Goal: Task Accomplishment & Management: Manage account settings

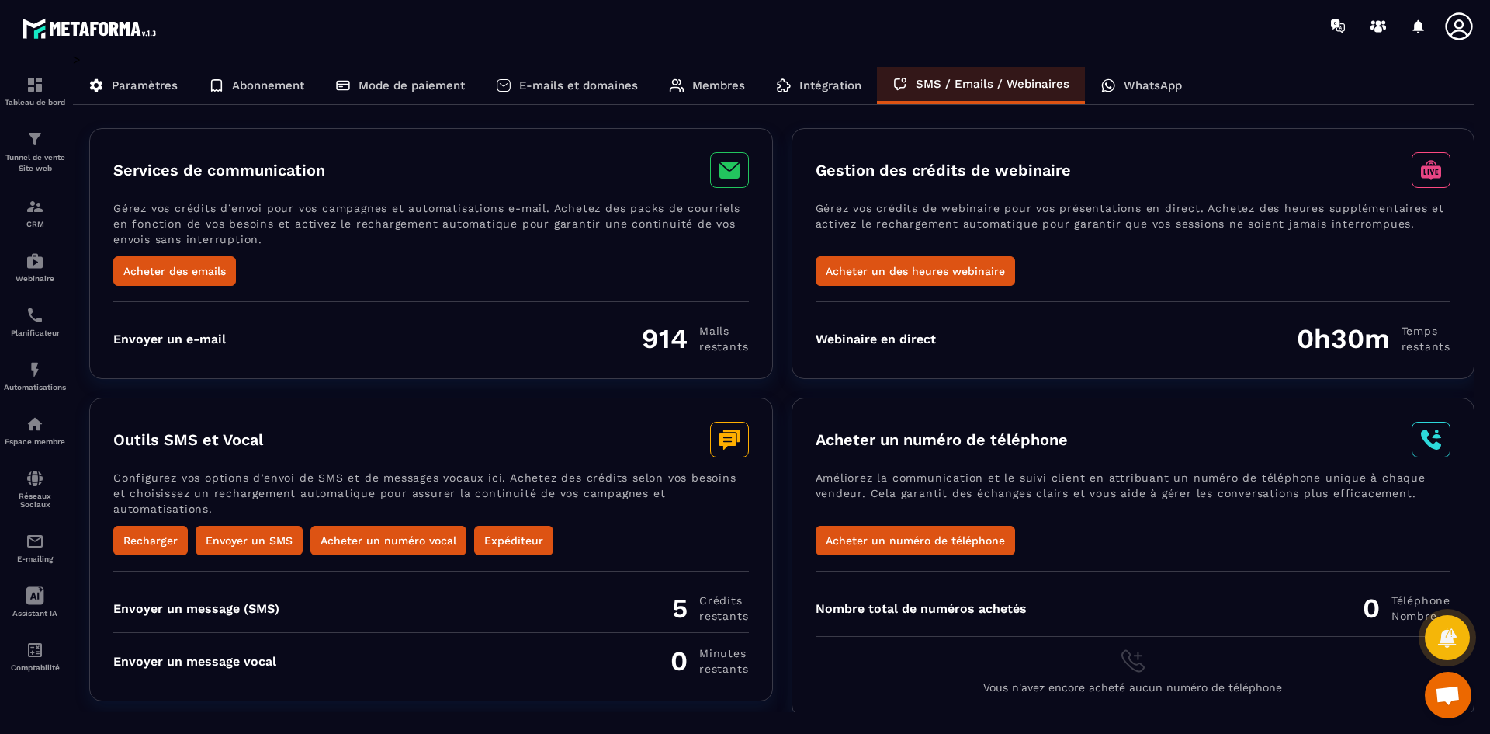
click at [1131, 92] on div "WhatsApp" at bounding box center [1141, 85] width 113 height 37
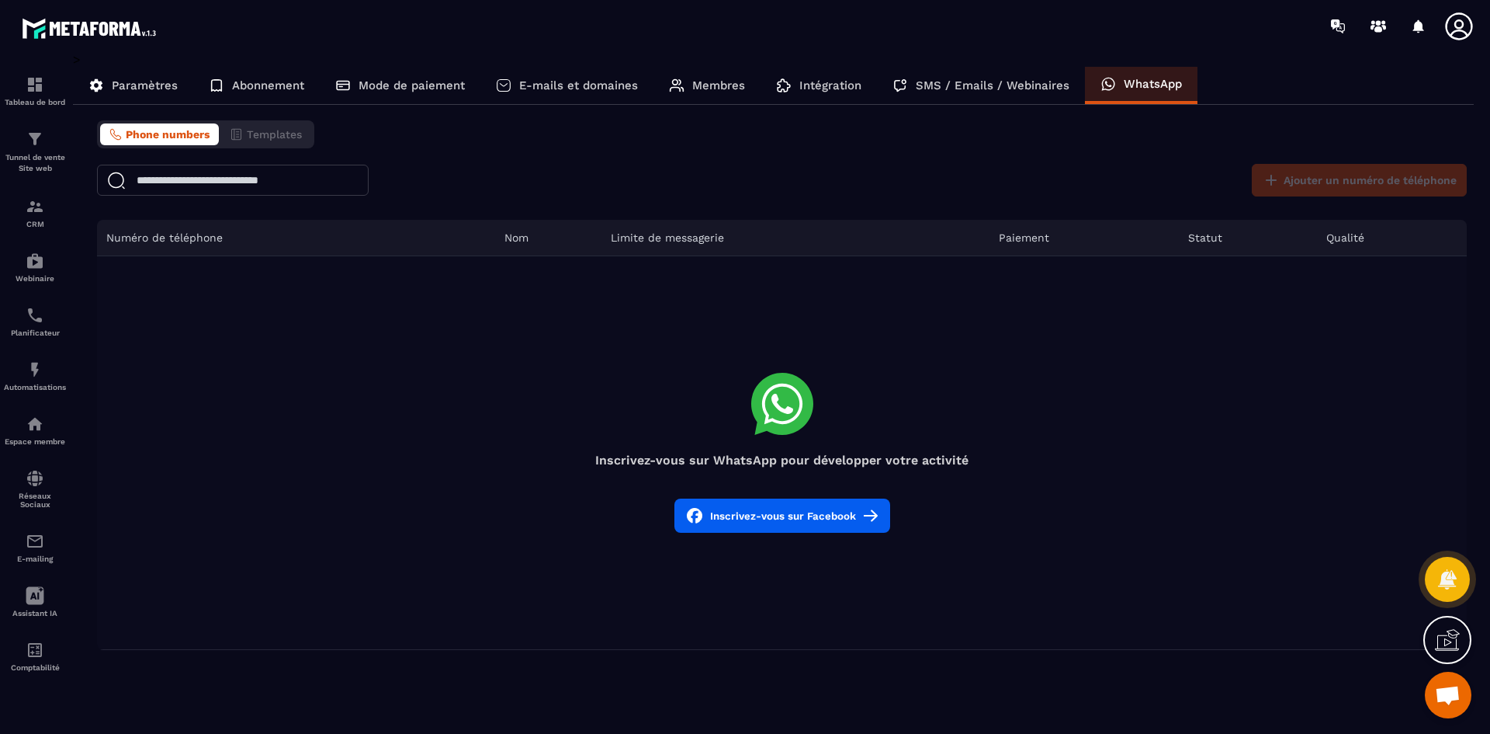
click at [830, 83] on p "Intégration" at bounding box center [831, 85] width 62 height 14
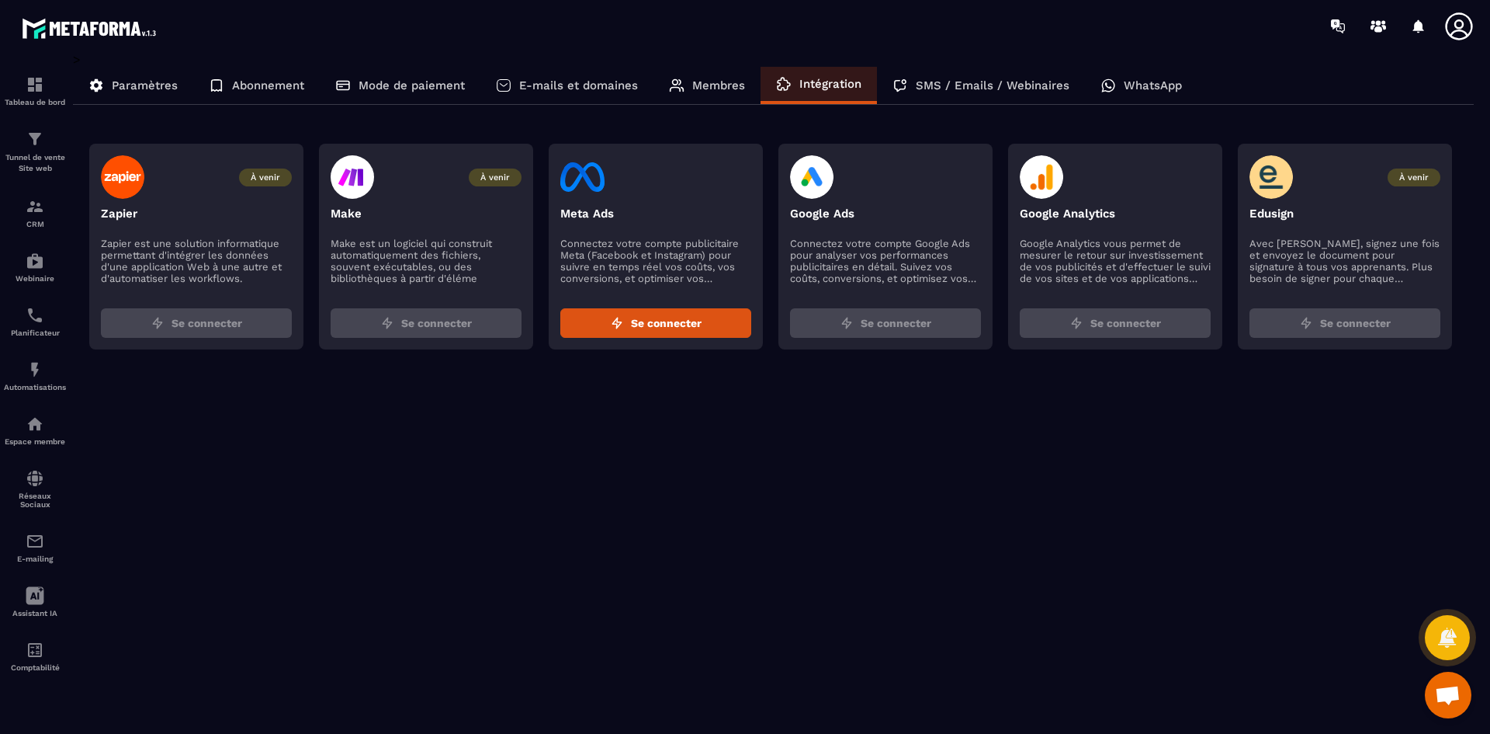
click at [714, 84] on p "Membres" at bounding box center [718, 85] width 53 height 14
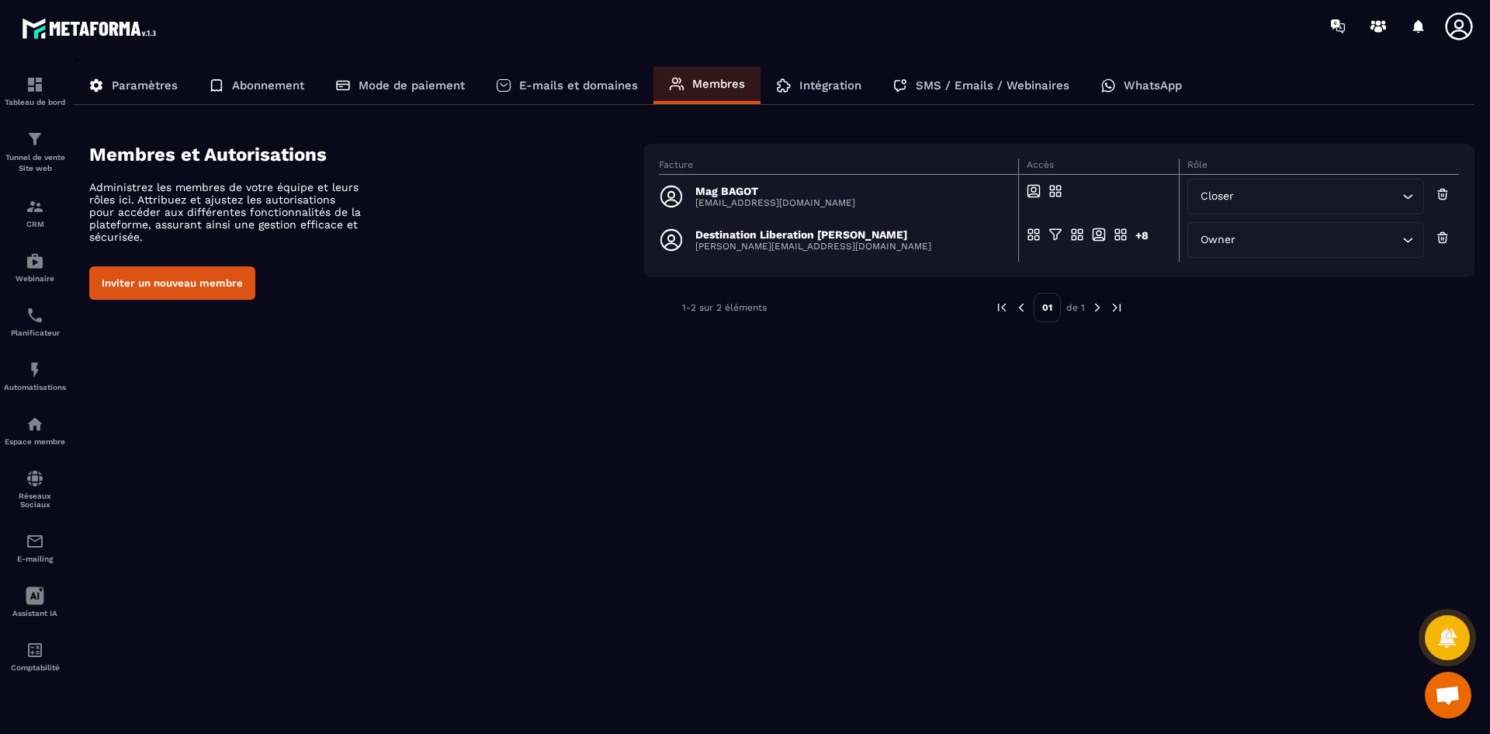
click at [919, 236] on div "Destination Liberation [PERSON_NAME] [PERSON_NAME][EMAIL_ADDRESS][DOMAIN_NAME]" at bounding box center [834, 239] width 350 height 25
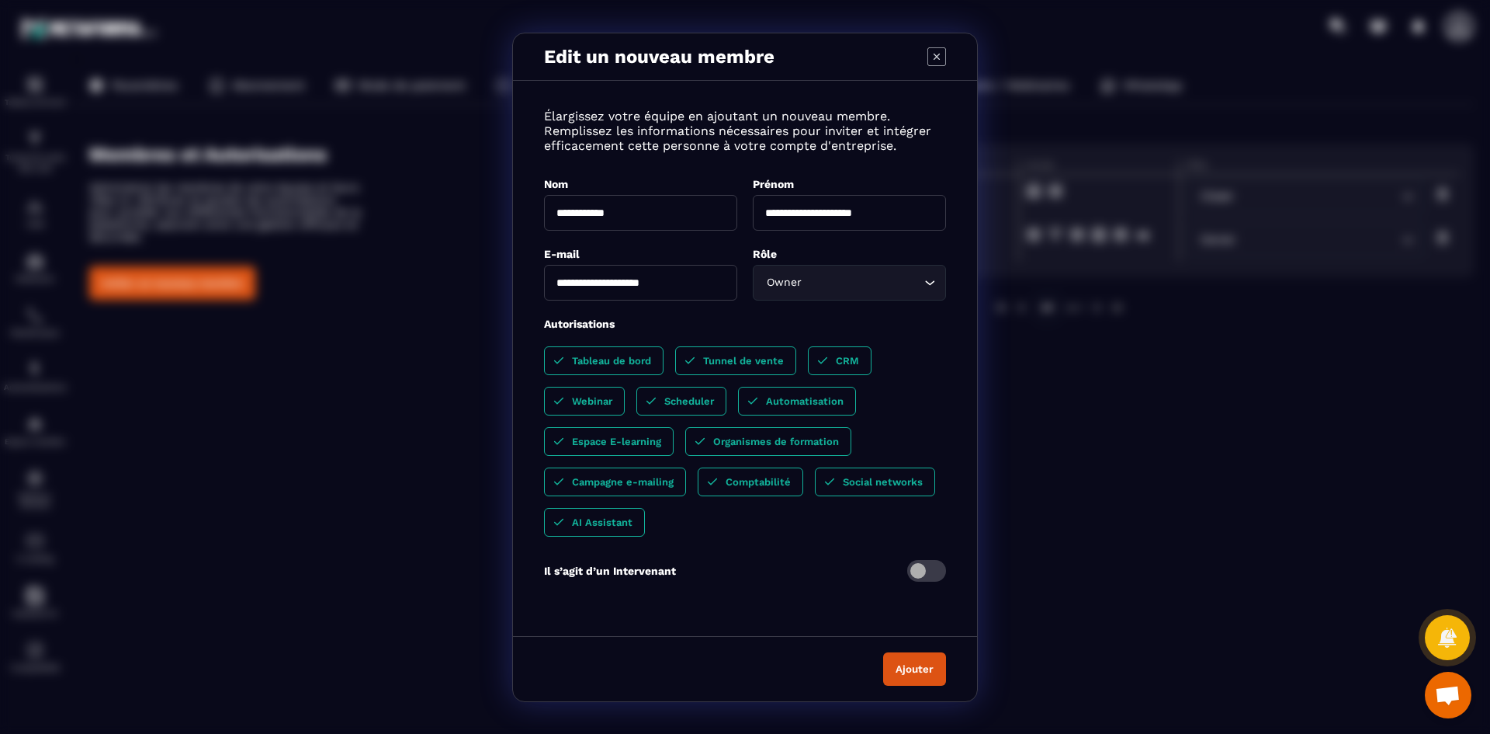
click at [939, 50] on icon "Modal window" at bounding box center [937, 56] width 19 height 19
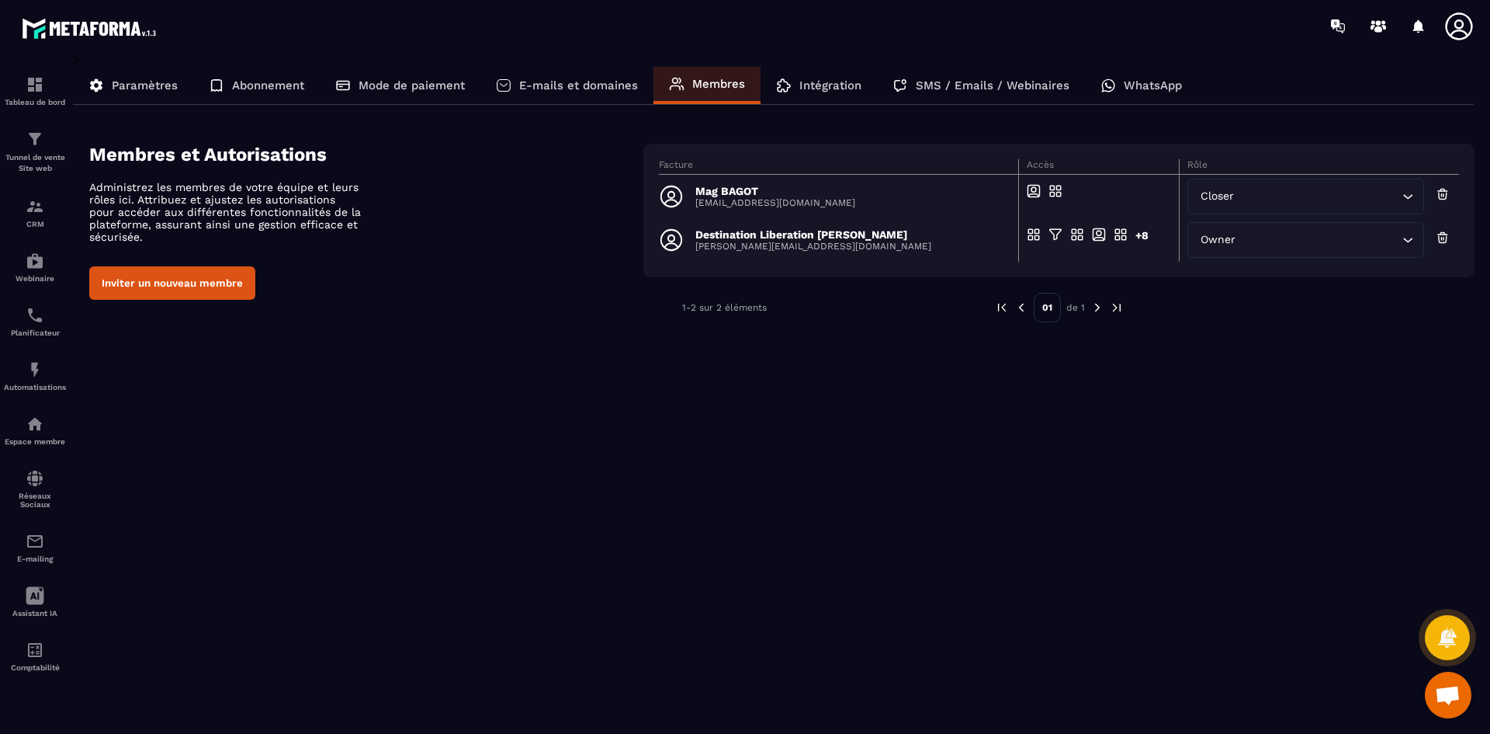
click at [828, 234] on p "Destination Liberation [PERSON_NAME]" at bounding box center [814, 234] width 236 height 12
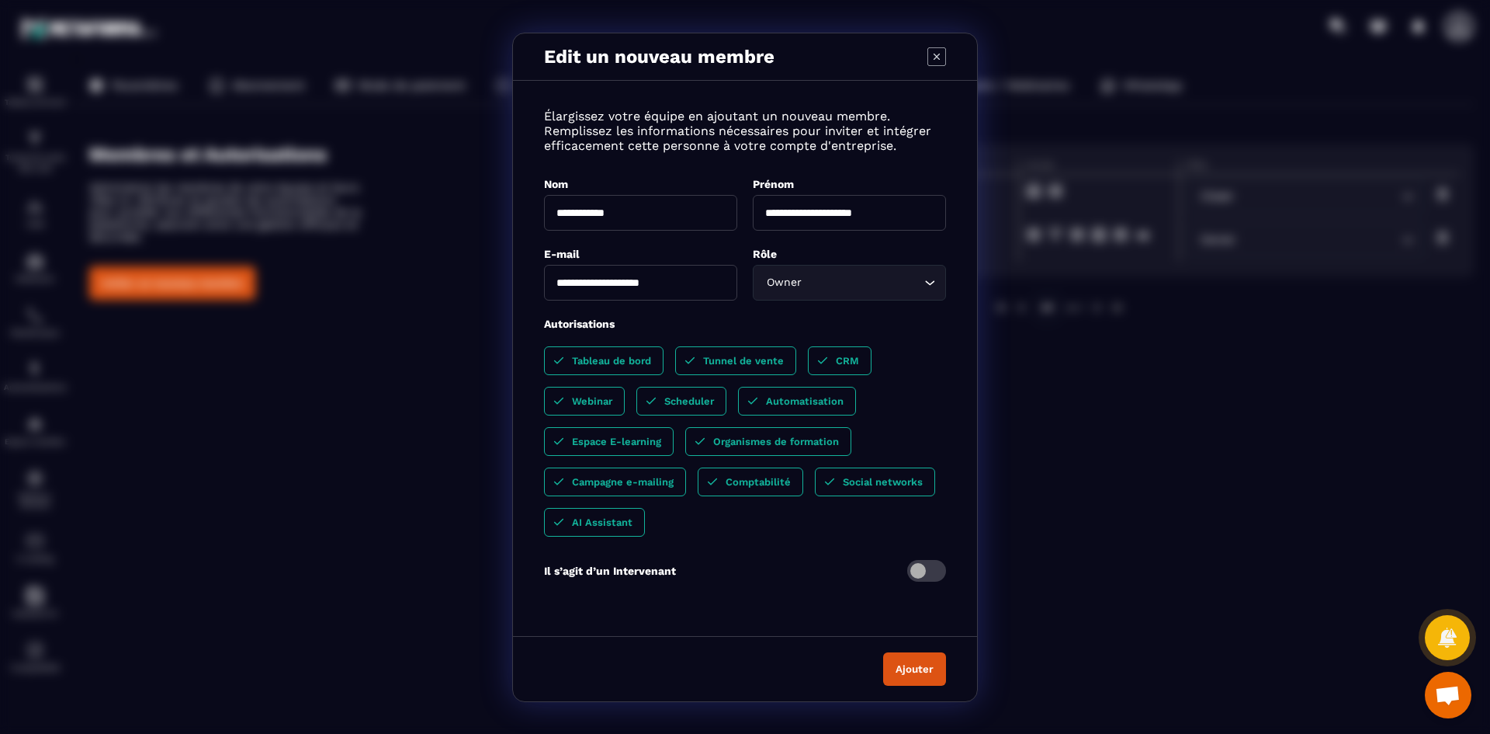
click at [932, 52] on icon "Modal window" at bounding box center [937, 56] width 19 height 19
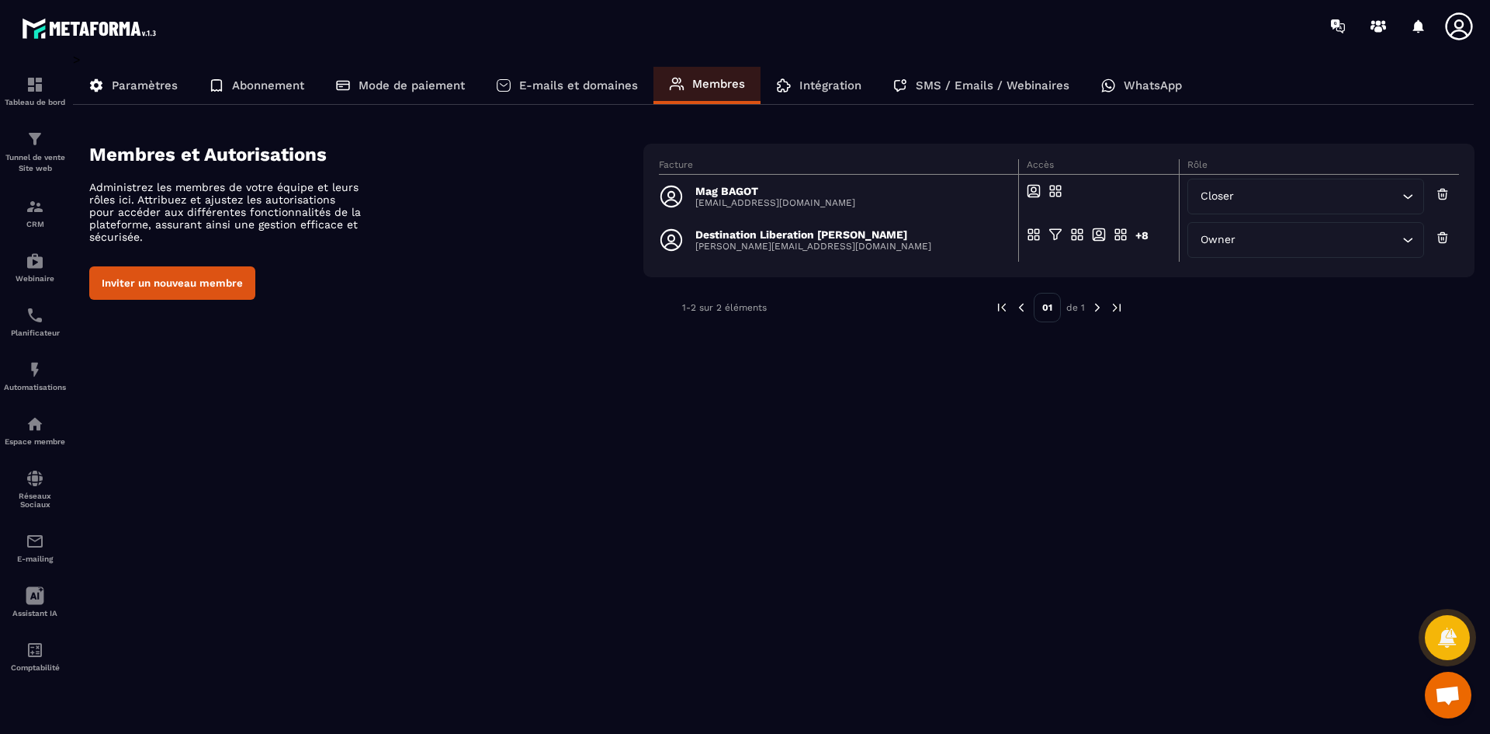
click at [875, 233] on p "Destination Liberation [PERSON_NAME]" at bounding box center [814, 234] width 236 height 12
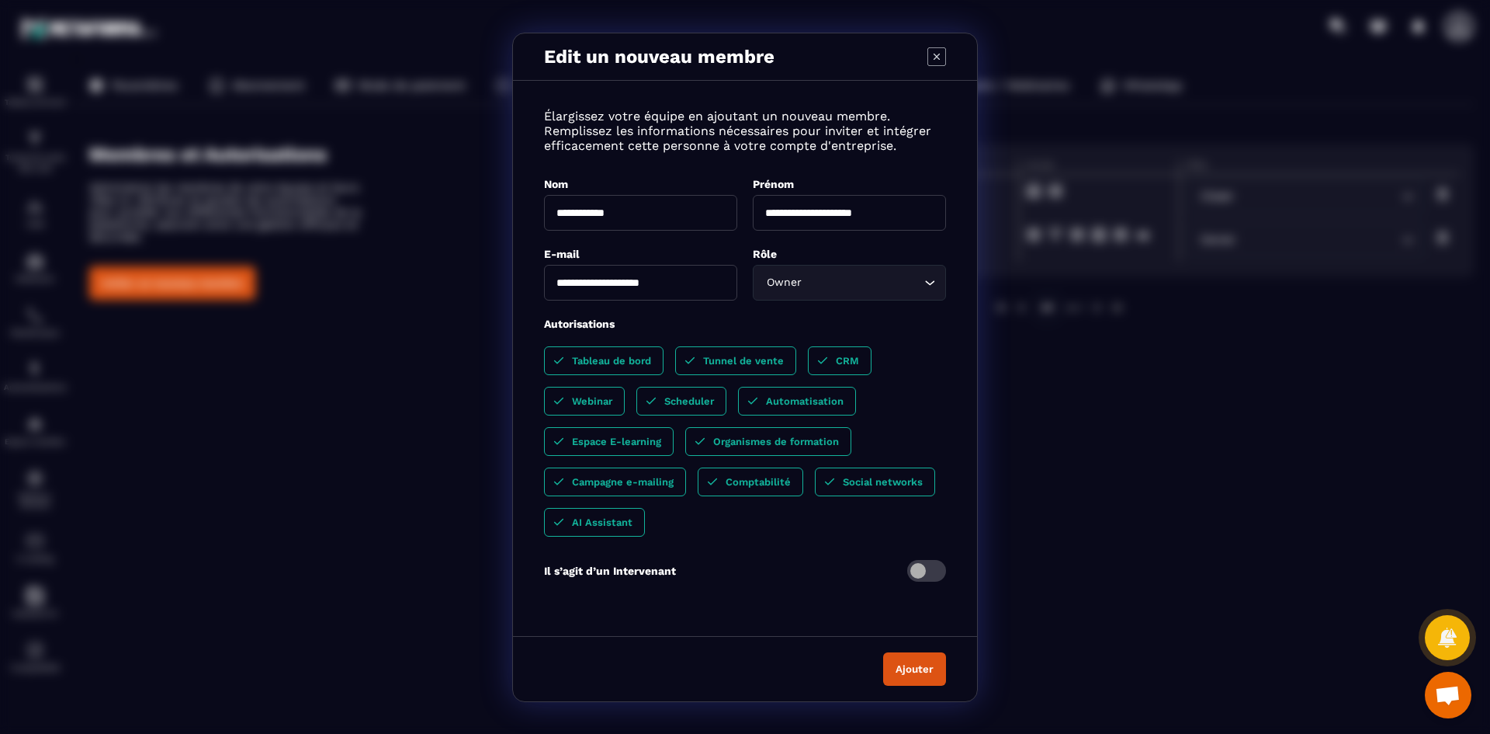
click at [939, 58] on icon "Modal window" at bounding box center [937, 56] width 6 height 6
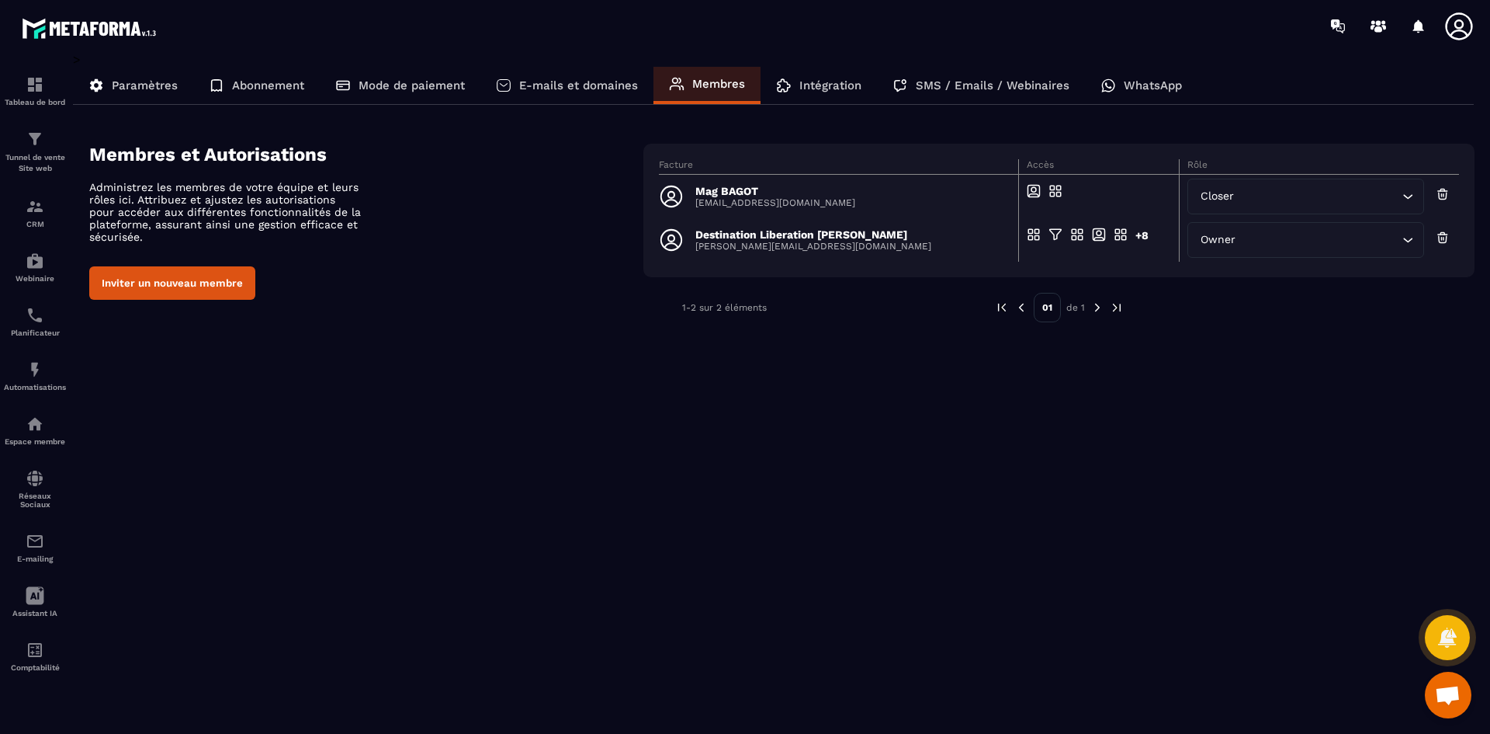
click at [905, 460] on div "> Paramètres Abonnement Mode de paiement E-mails et domaines Membres Intégratio…" at bounding box center [774, 382] width 1402 height 660
